Goal: Transaction & Acquisition: Purchase product/service

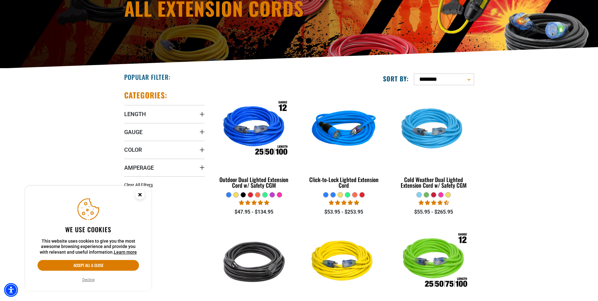
scroll to position [95, 0]
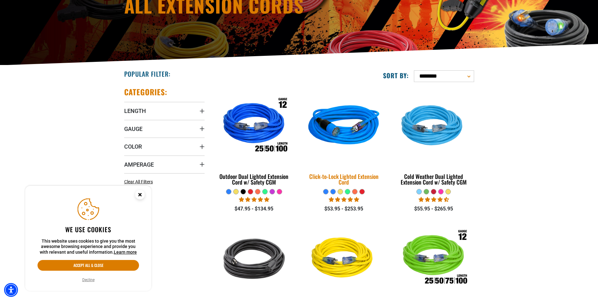
click at [343, 136] on img at bounding box center [344, 126] width 88 height 81
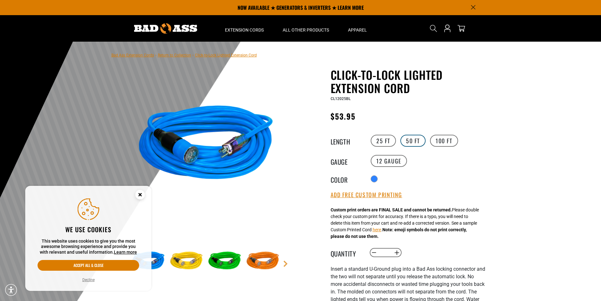
click at [414, 141] on label "50 FT" at bounding box center [412, 141] width 25 height 12
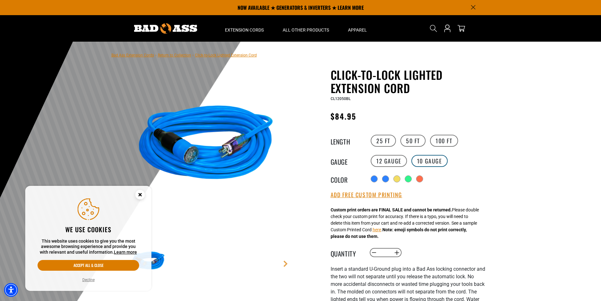
click at [434, 158] on label "10 Gauge products.product.variant_sold_out_or_unavailable" at bounding box center [429, 161] width 36 height 12
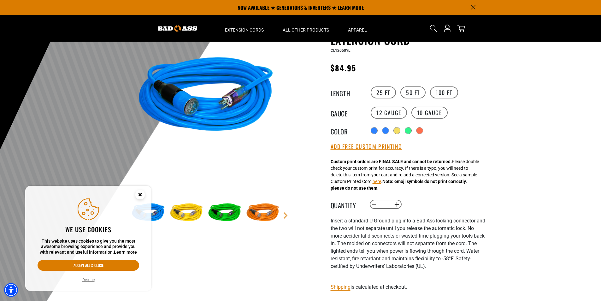
scroll to position [32, 0]
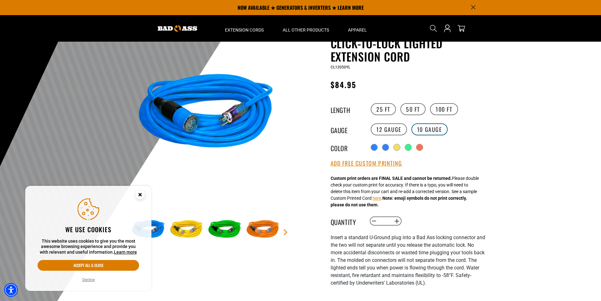
click at [430, 127] on label "10 Gauge" at bounding box center [429, 129] width 36 height 12
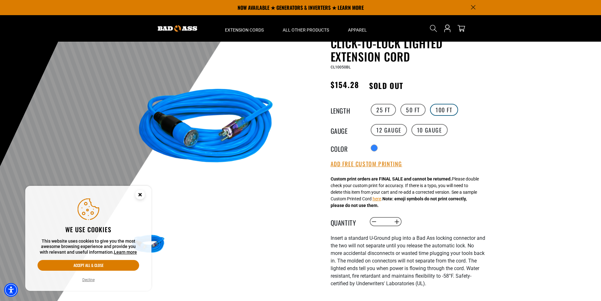
click at [442, 110] on label "100 FT" at bounding box center [444, 110] width 28 height 12
click at [419, 108] on label "50 FT" at bounding box center [412, 109] width 25 height 12
